Goal: Transaction & Acquisition: Register for event/course

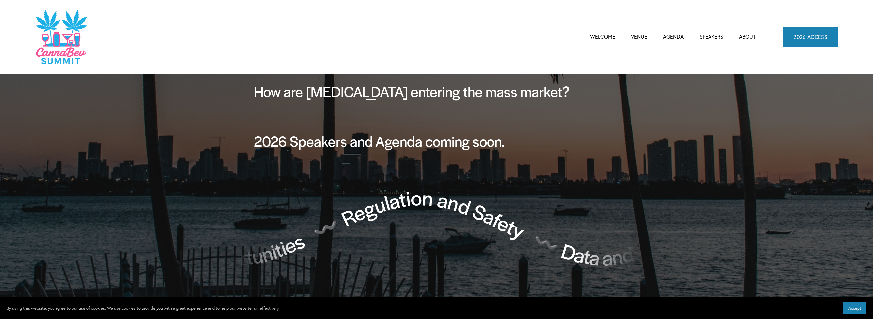
scroll to position [526, 0]
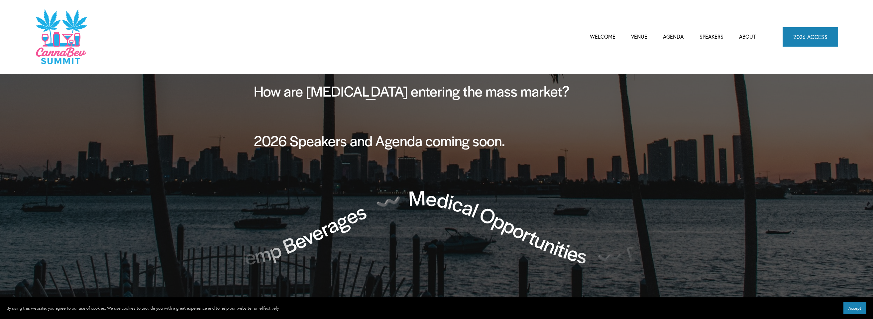
click at [713, 38] on link "Speakers" at bounding box center [712, 37] width 24 height 10
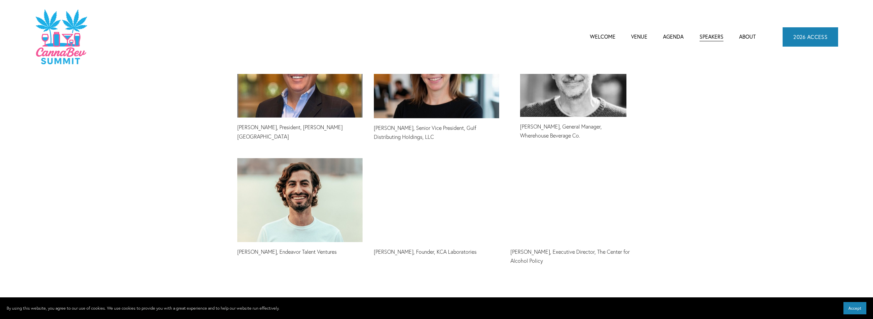
scroll to position [1492, 0]
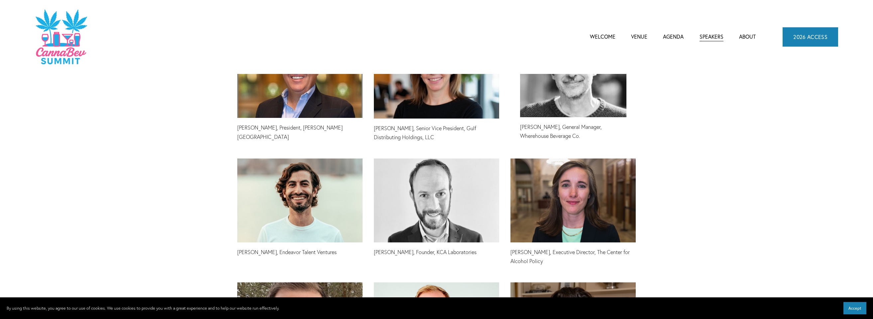
click at [818, 34] on link "2026 ACCESS" at bounding box center [811, 36] width 56 height 19
click at [79, 36] on img at bounding box center [61, 37] width 52 height 56
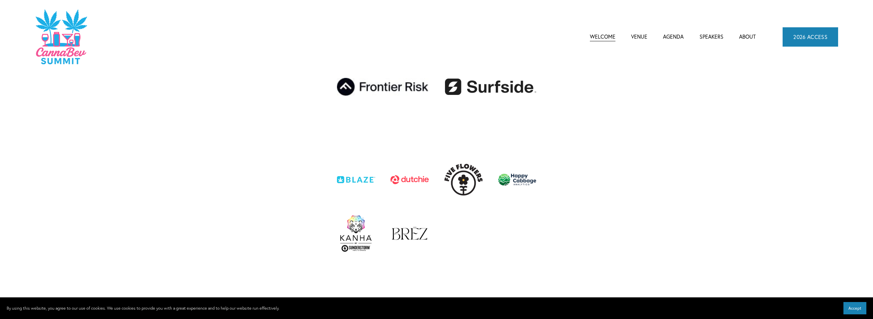
scroll to position [1303, 0]
